Goal: Transaction & Acquisition: Purchase product/service

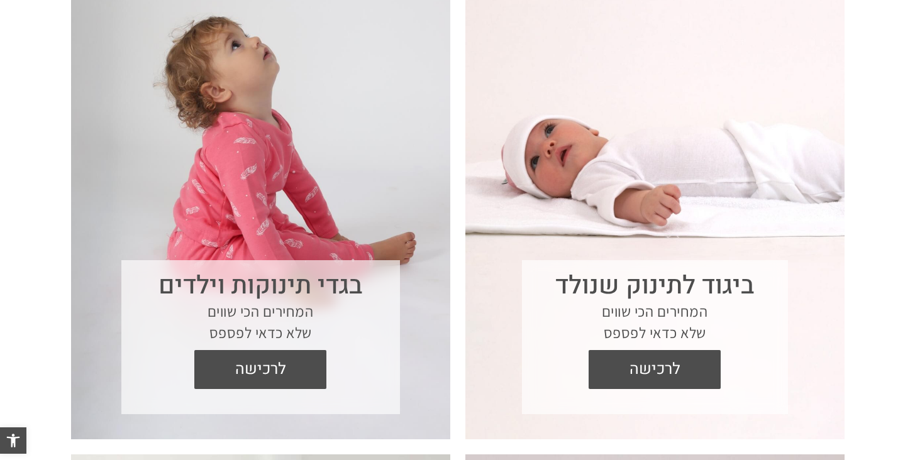
scroll to position [515, 0]
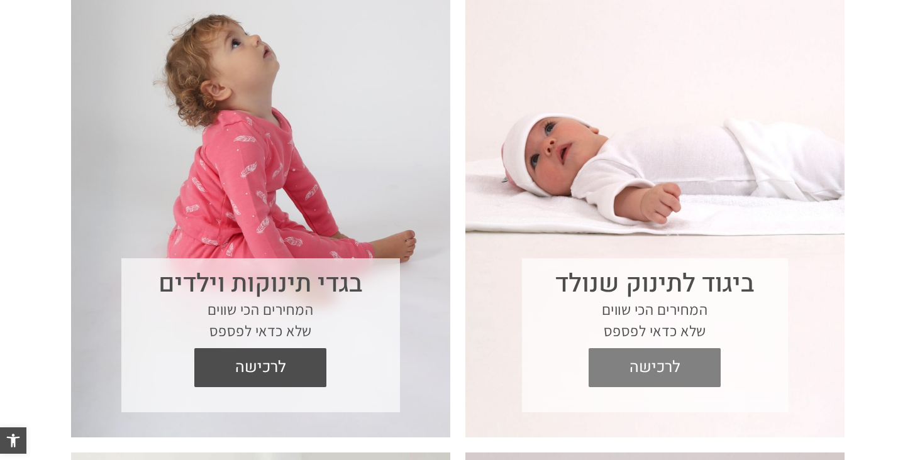
click at [655, 364] on span "לרכישה" at bounding box center [654, 367] width 113 height 39
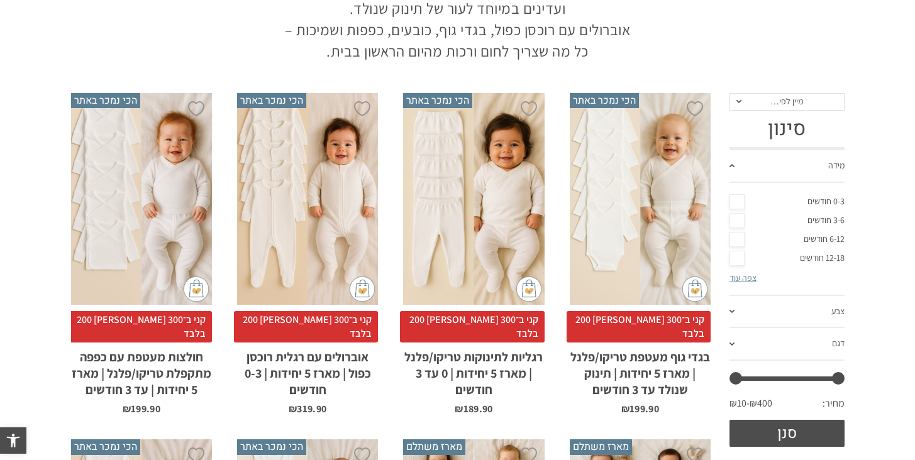
scroll to position [204, 0]
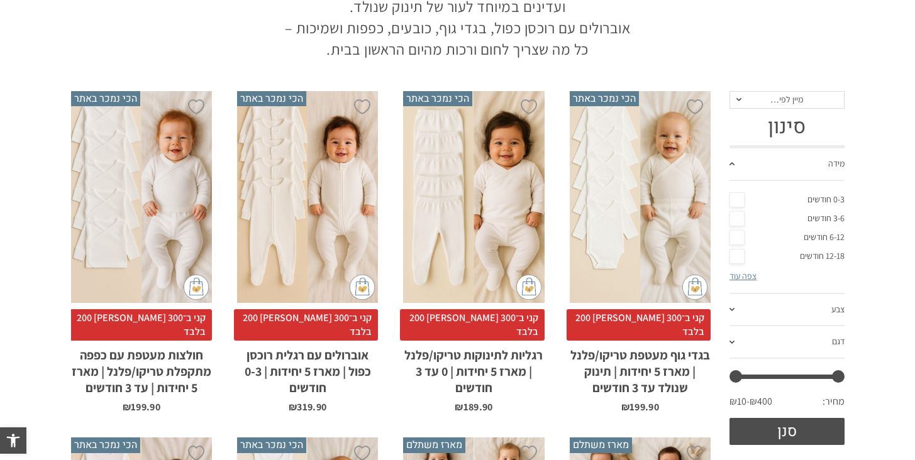
click at [735, 200] on link "0-3 חודשים" at bounding box center [786, 199] width 115 height 19
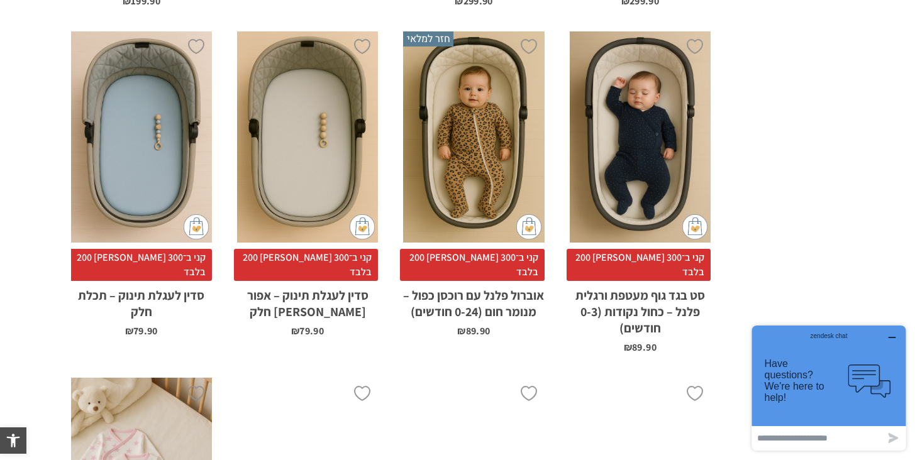
scroll to position [956, 0]
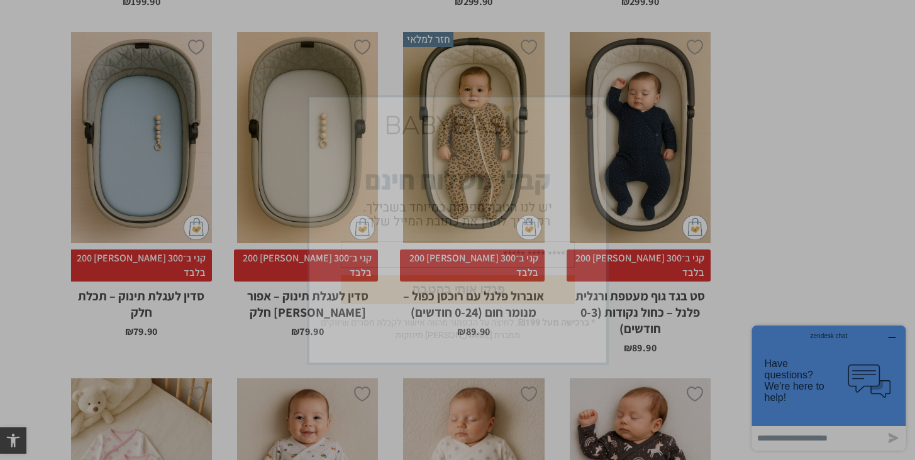
click at [592, 113] on img "סגור" at bounding box center [592, 111] width 15 height 15
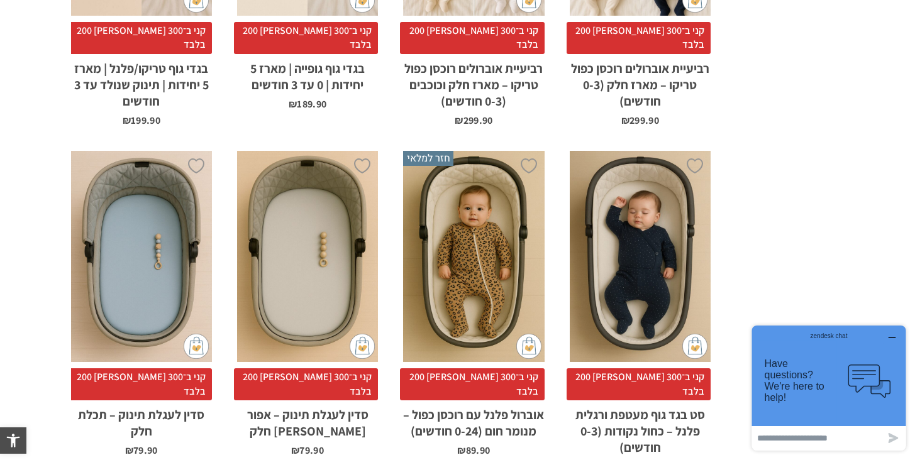
scroll to position [840, 0]
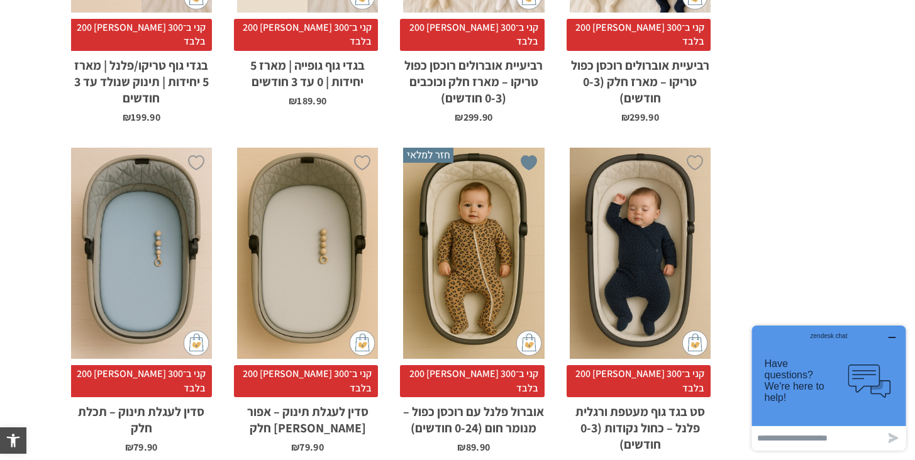
click at [529, 155] on link "הוספה ל-Wishlist" at bounding box center [528, 163] width 16 height 16
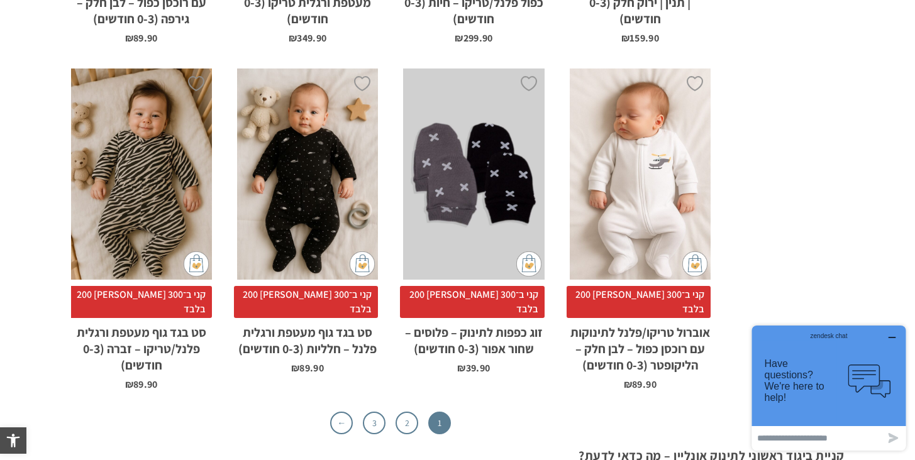
scroll to position [4115, 0]
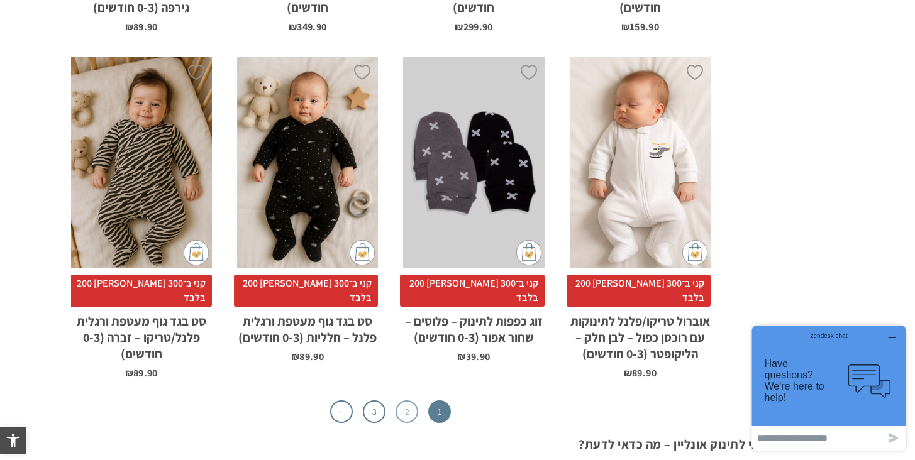
click at [405, 400] on link "2" at bounding box center [406, 411] width 23 height 23
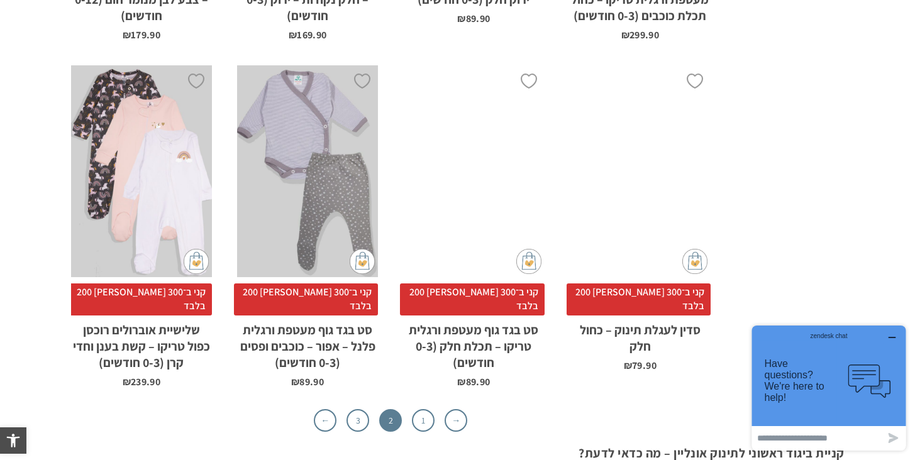
scroll to position [4072, 0]
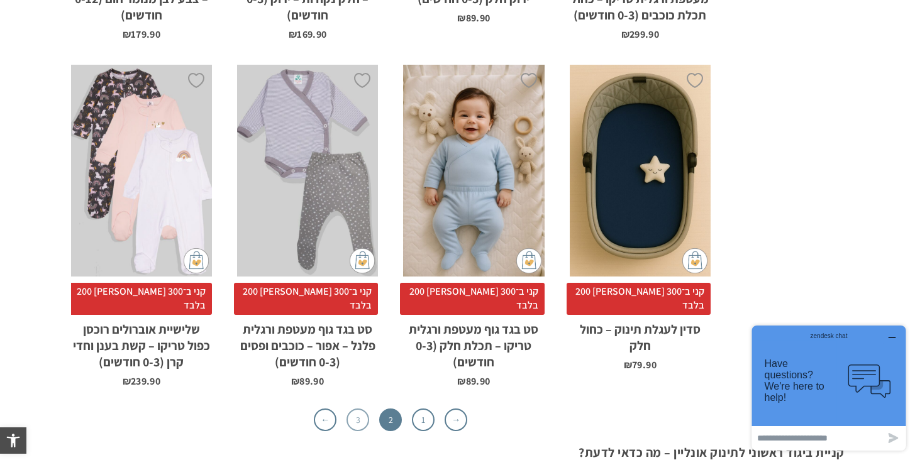
click at [354, 409] on link "3" at bounding box center [357, 420] width 23 height 23
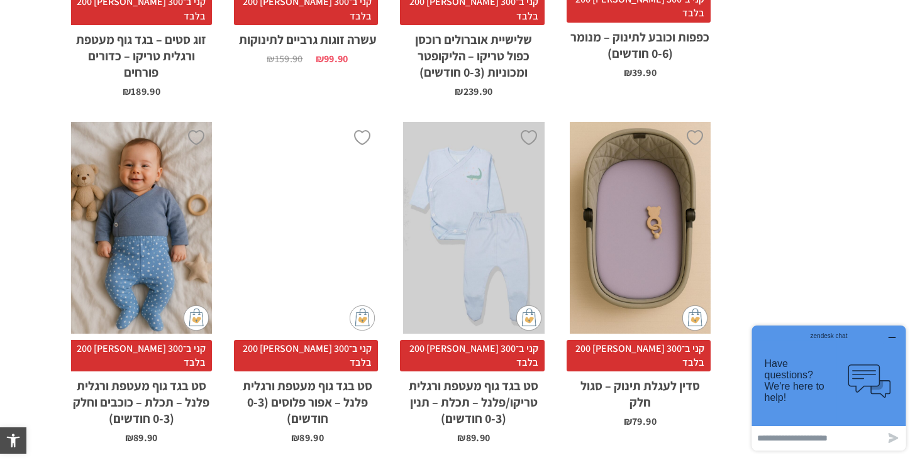
scroll to position [1481, 0]
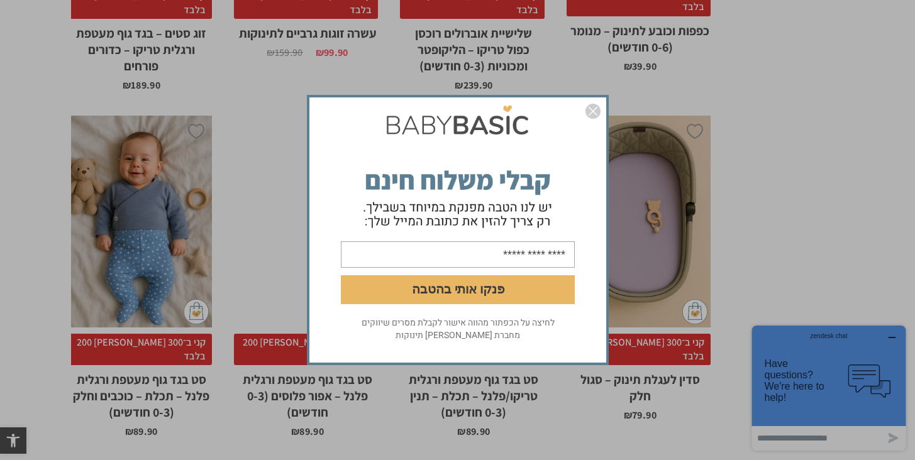
click at [596, 112] on img "סגור" at bounding box center [592, 111] width 15 height 15
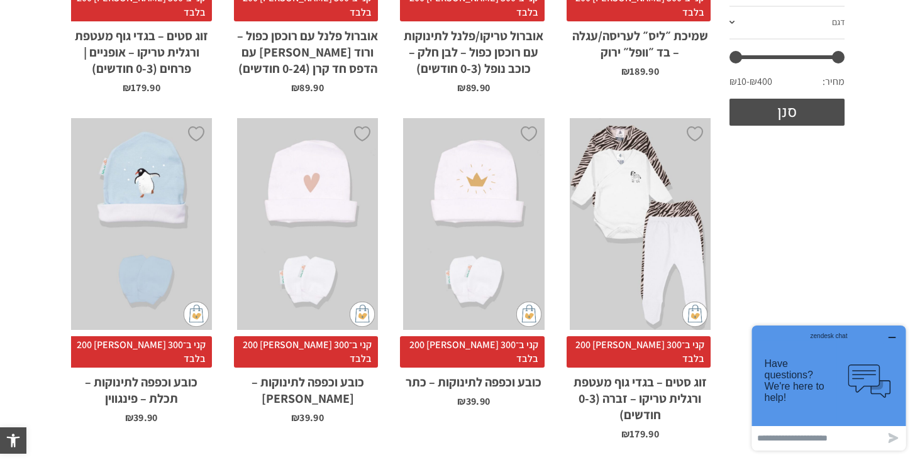
scroll to position [0, 0]
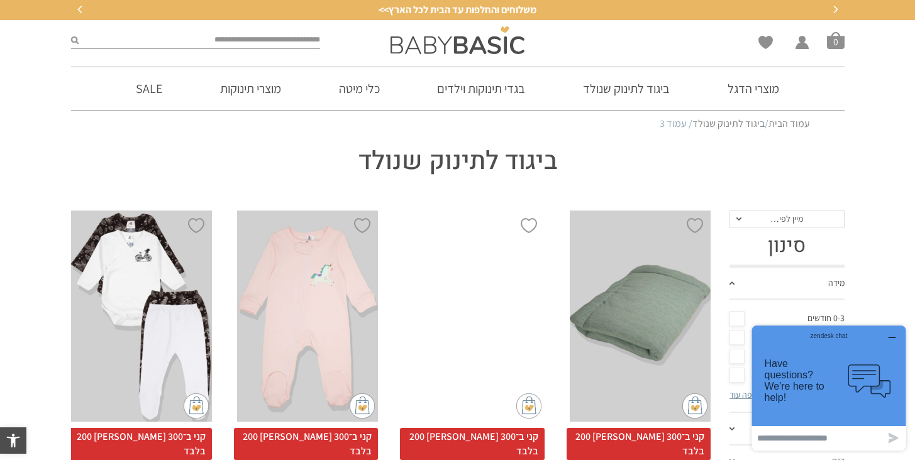
click at [808, 182] on div at bounding box center [458, 191] width 786 height 25
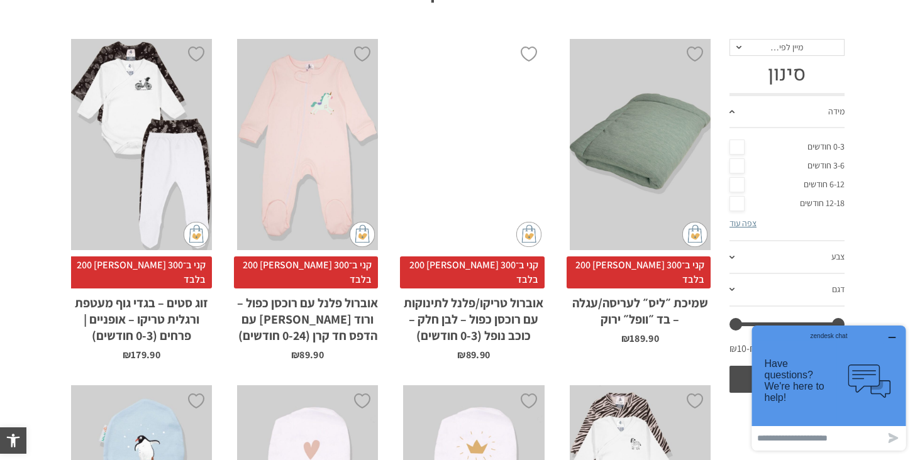
scroll to position [155, 0]
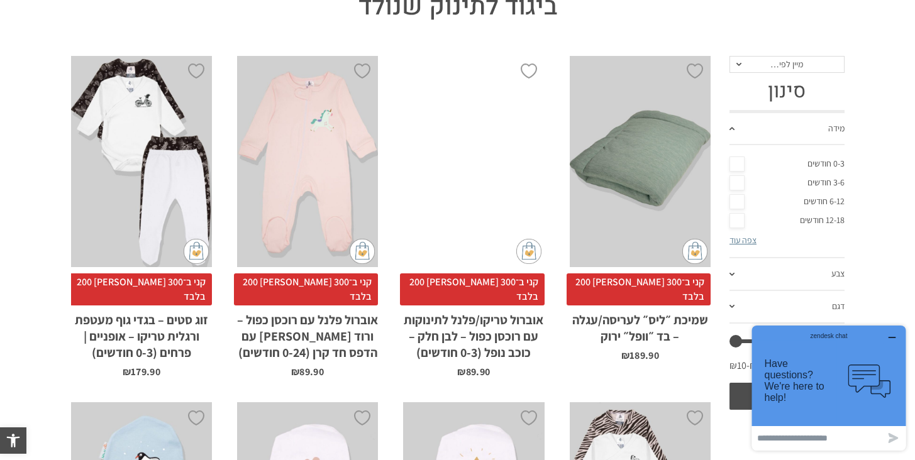
click at [736, 165] on link "0-3 חודשים" at bounding box center [786, 164] width 115 height 19
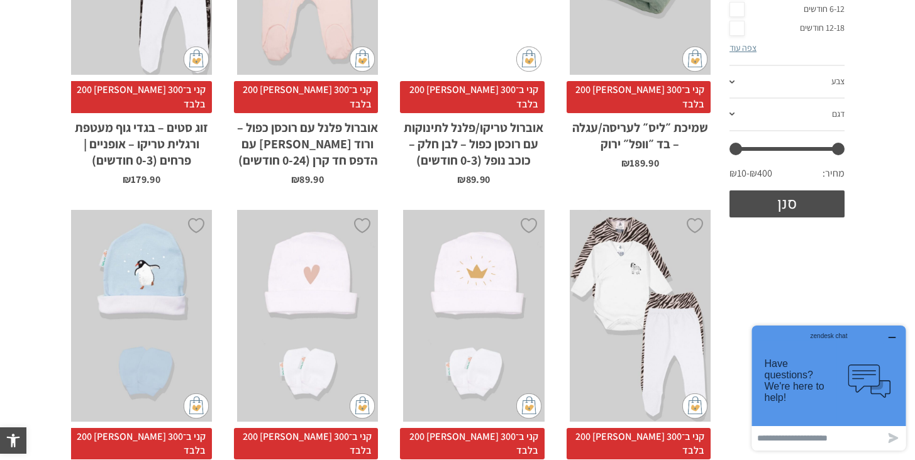
scroll to position [348, 0]
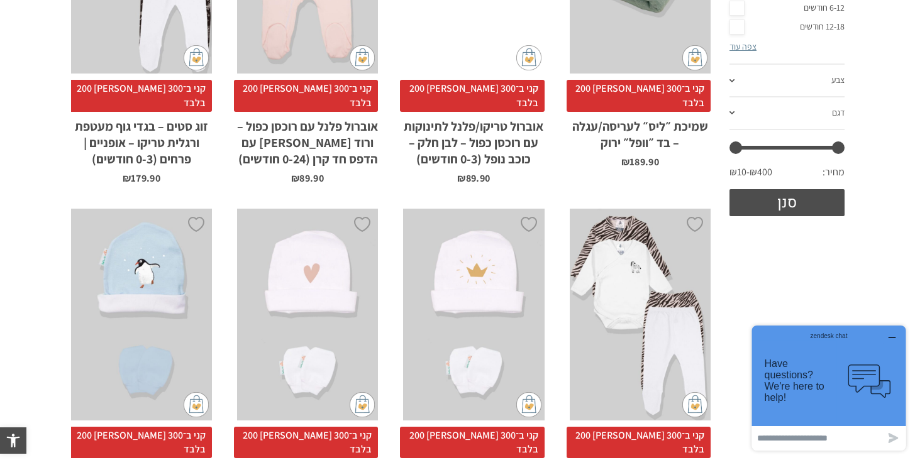
click at [896, 338] on button "button" at bounding box center [892, 338] width 20 height 13
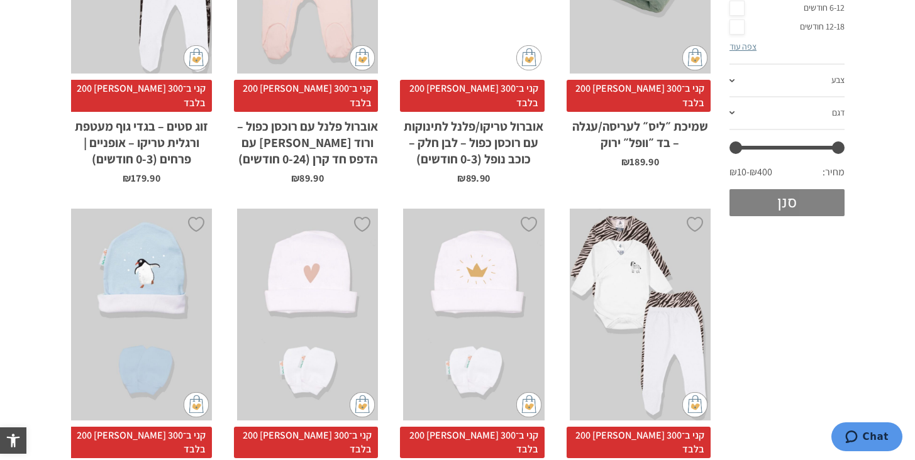
click at [791, 207] on button "סנן" at bounding box center [786, 202] width 115 height 27
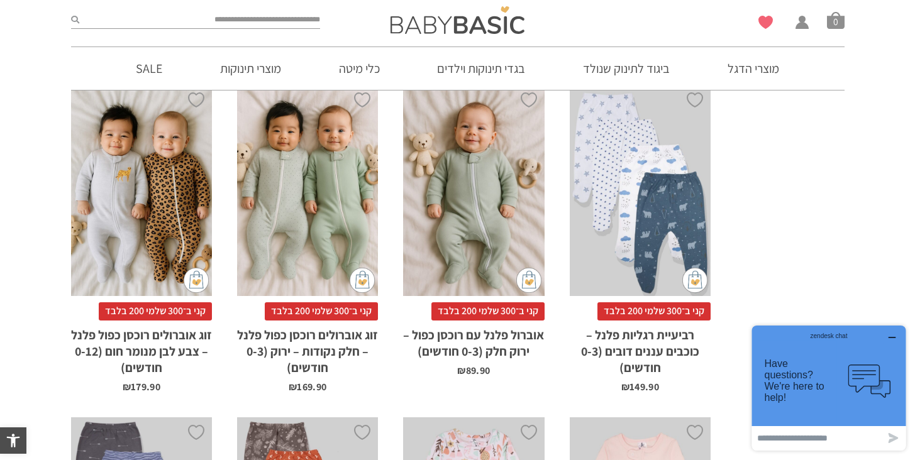
scroll to position [600, 0]
